Goal: Task Accomplishment & Management: Manage account settings

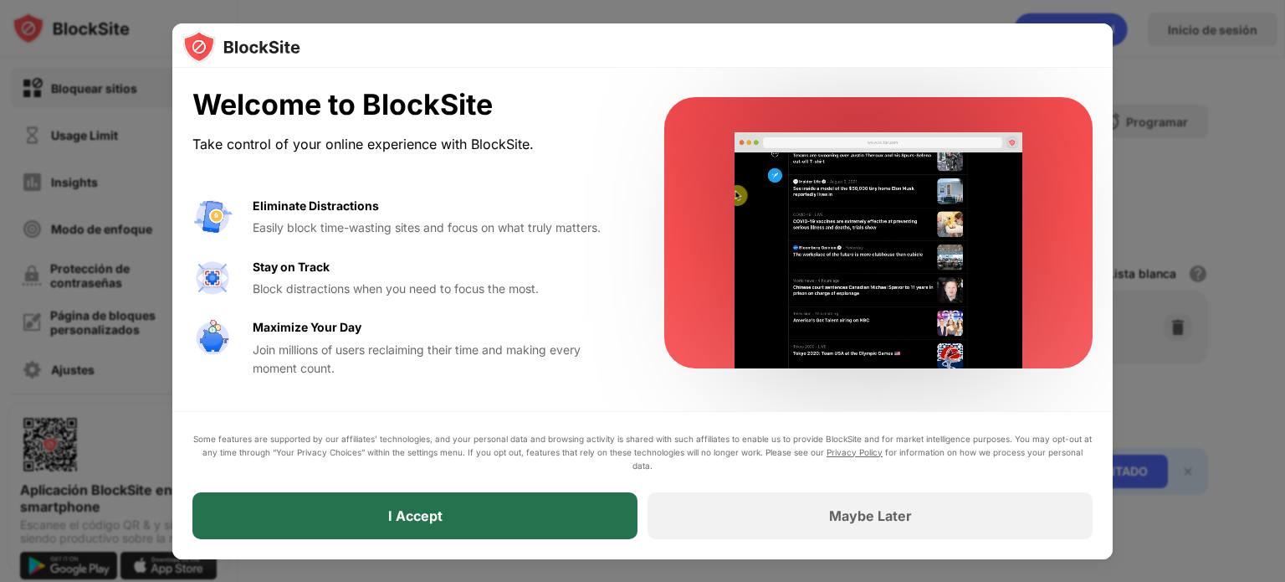
click at [419, 500] on div "I Accept" at bounding box center [414, 515] width 445 height 47
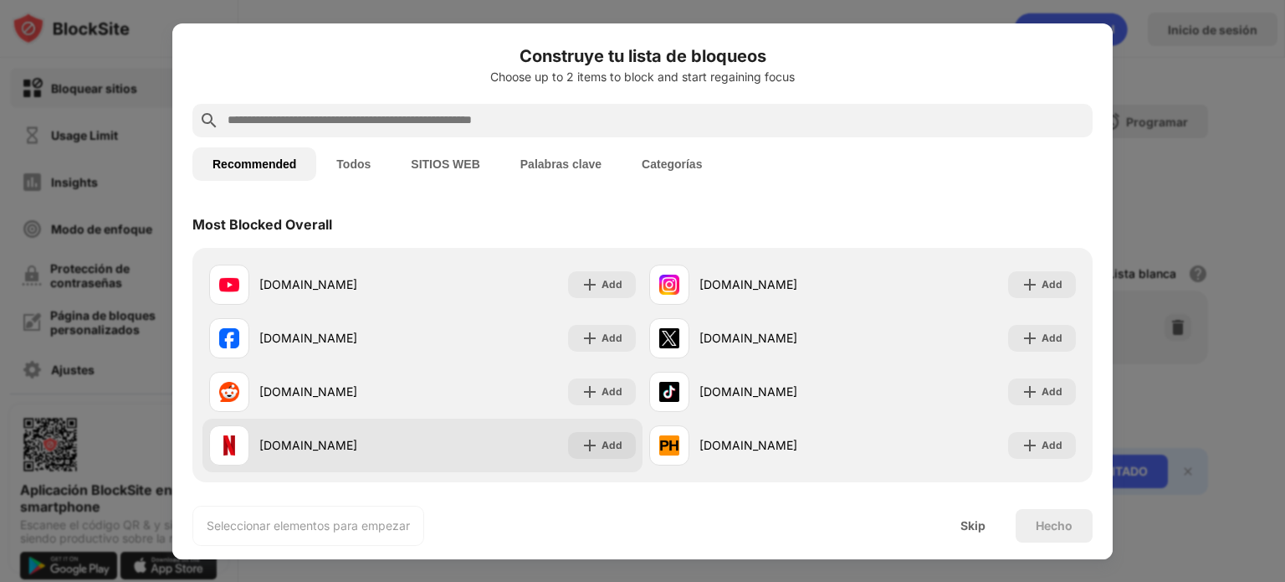
click at [455, 428] on div "[DOMAIN_NAME] Add" at bounding box center [422, 445] width 440 height 54
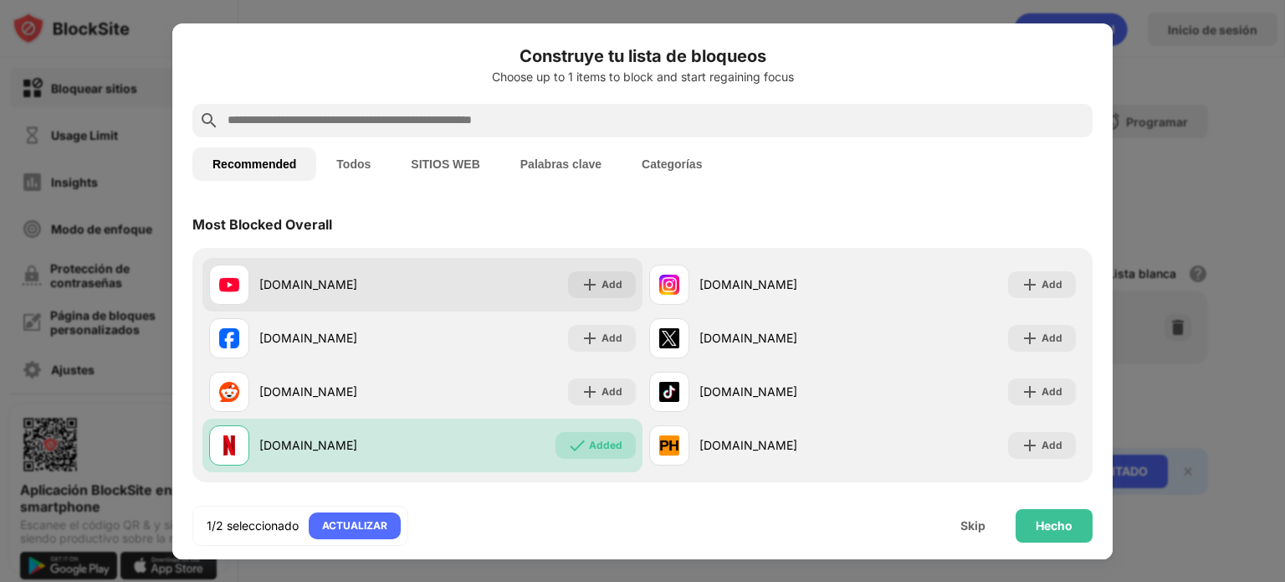
click at [433, 294] on div "[DOMAIN_NAME] Add" at bounding box center [422, 285] width 440 height 54
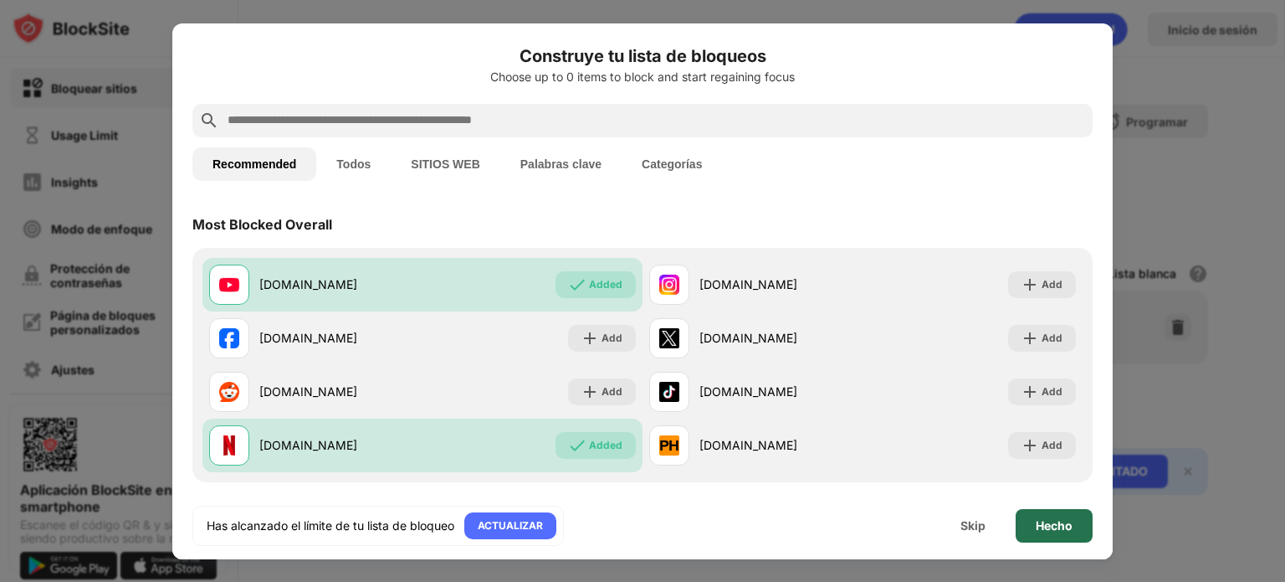
click at [1047, 521] on div "Hecho" at bounding box center [1054, 525] width 37 height 13
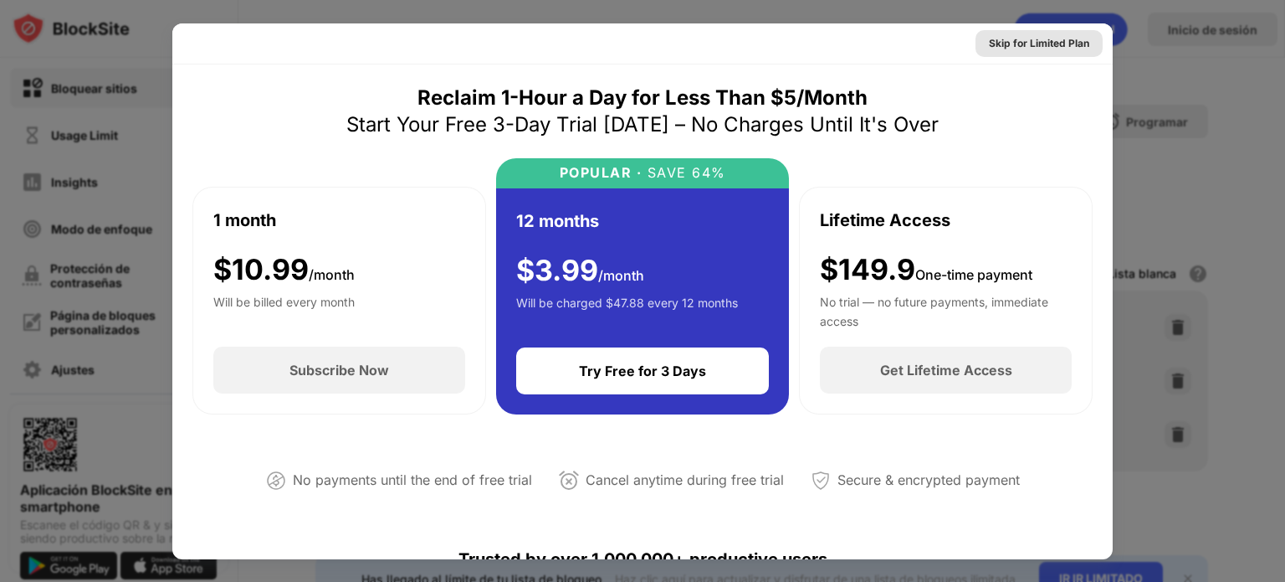
click at [1023, 33] on div "Skip for Limited Plan" at bounding box center [1039, 43] width 127 height 27
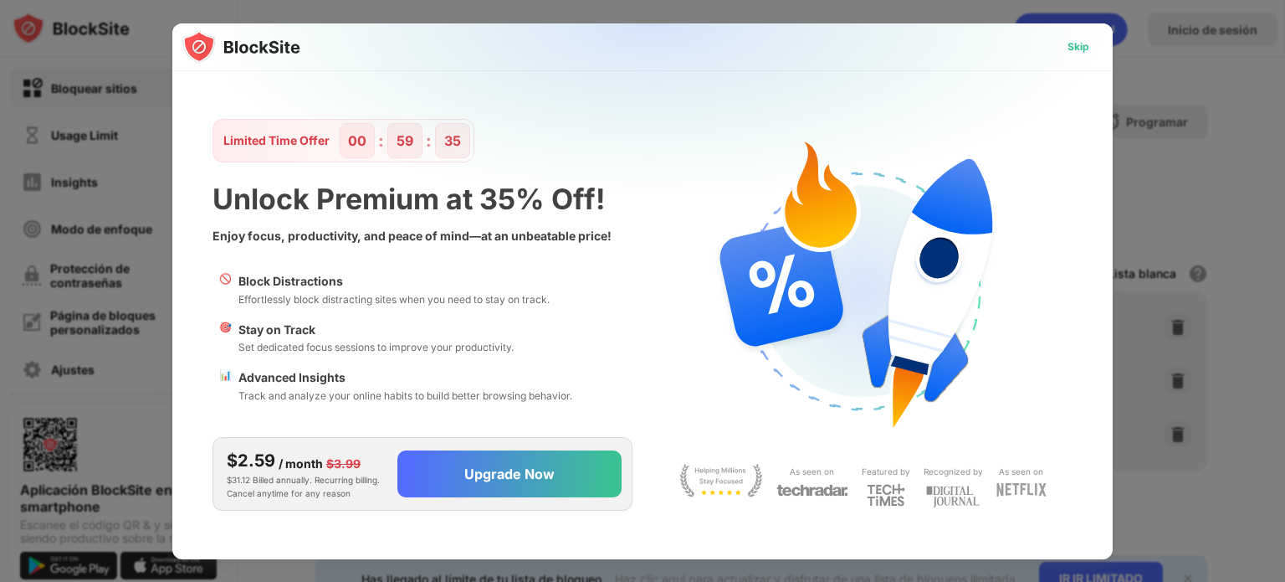
click at [1077, 47] on div "Skip" at bounding box center [1079, 46] width 22 height 17
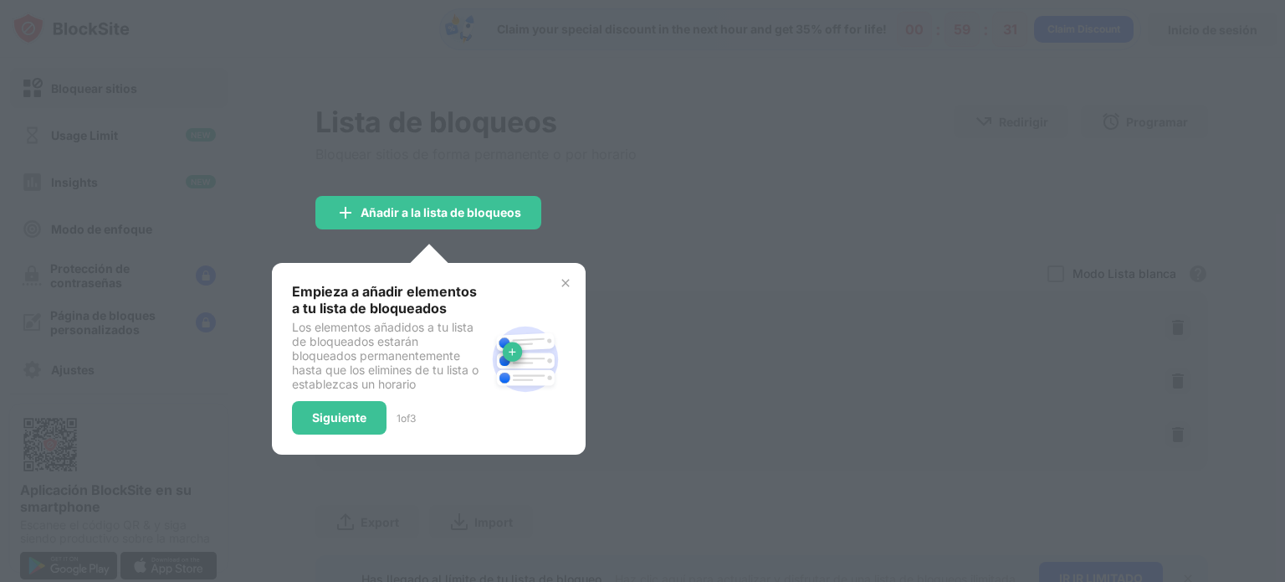
click at [559, 280] on img at bounding box center [565, 282] width 13 height 13
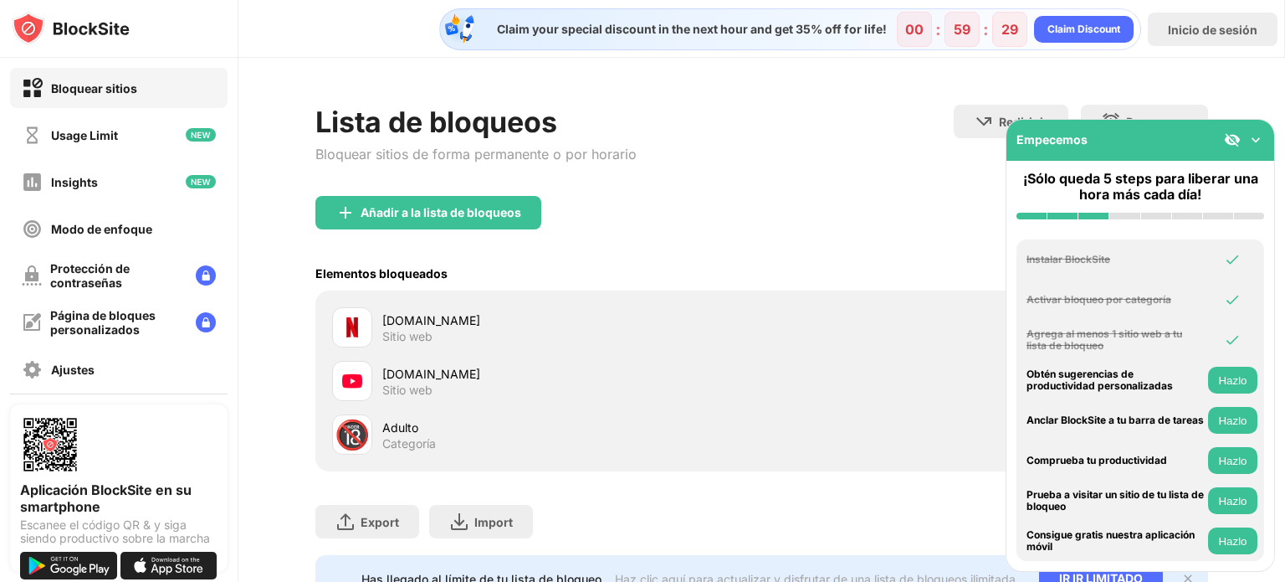
click at [1250, 136] on img at bounding box center [1256, 139] width 17 height 17
